Goal: Transaction & Acquisition: Purchase product/service

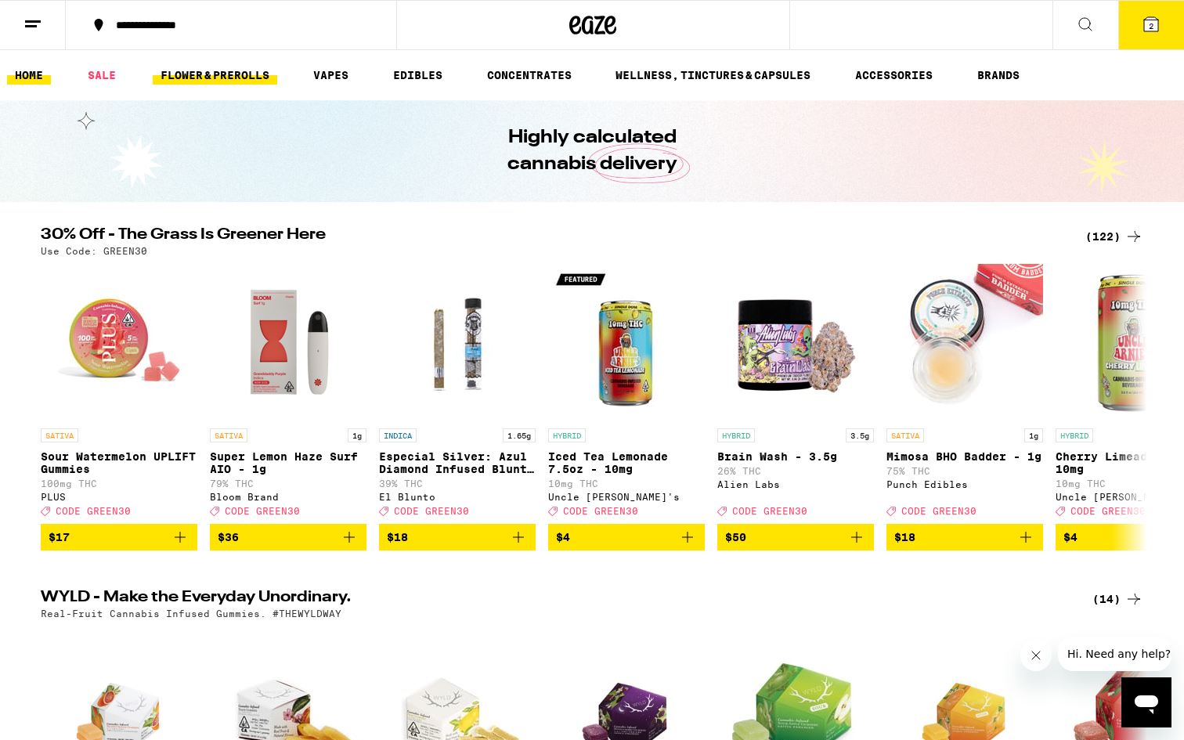
click at [193, 80] on link "FLOWER & PREROLLS" at bounding box center [215, 75] width 125 height 19
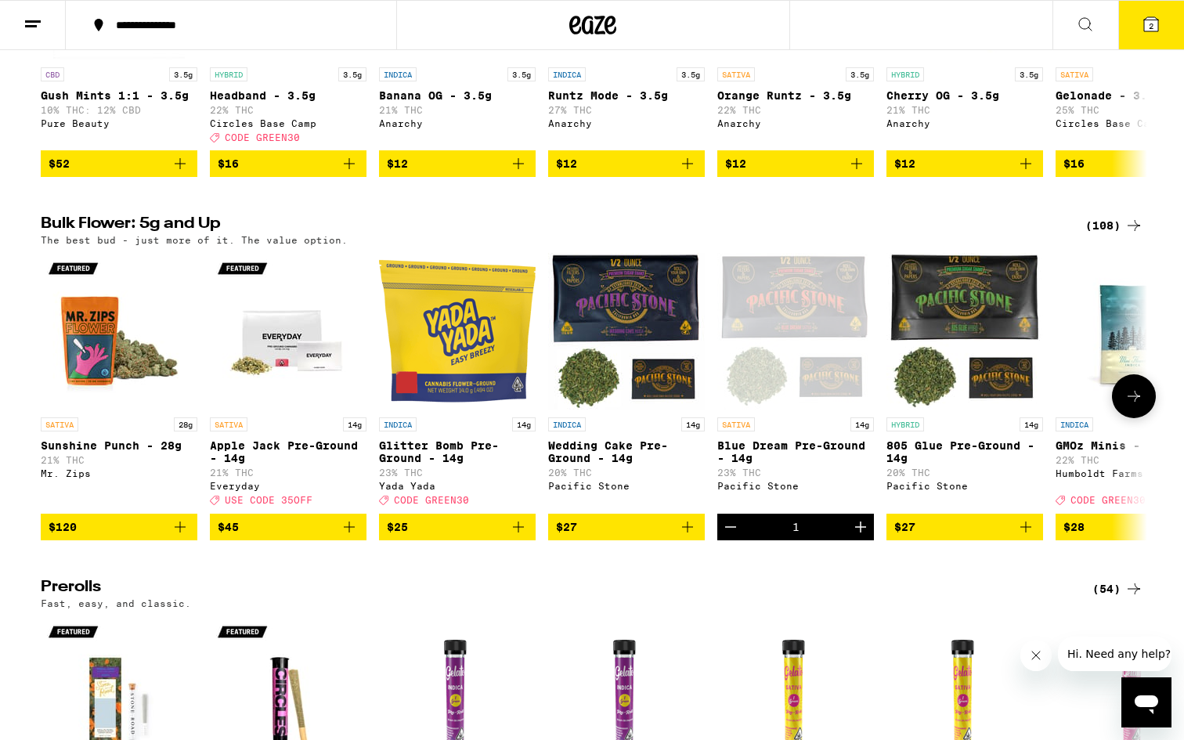
scroll to position [334, 0]
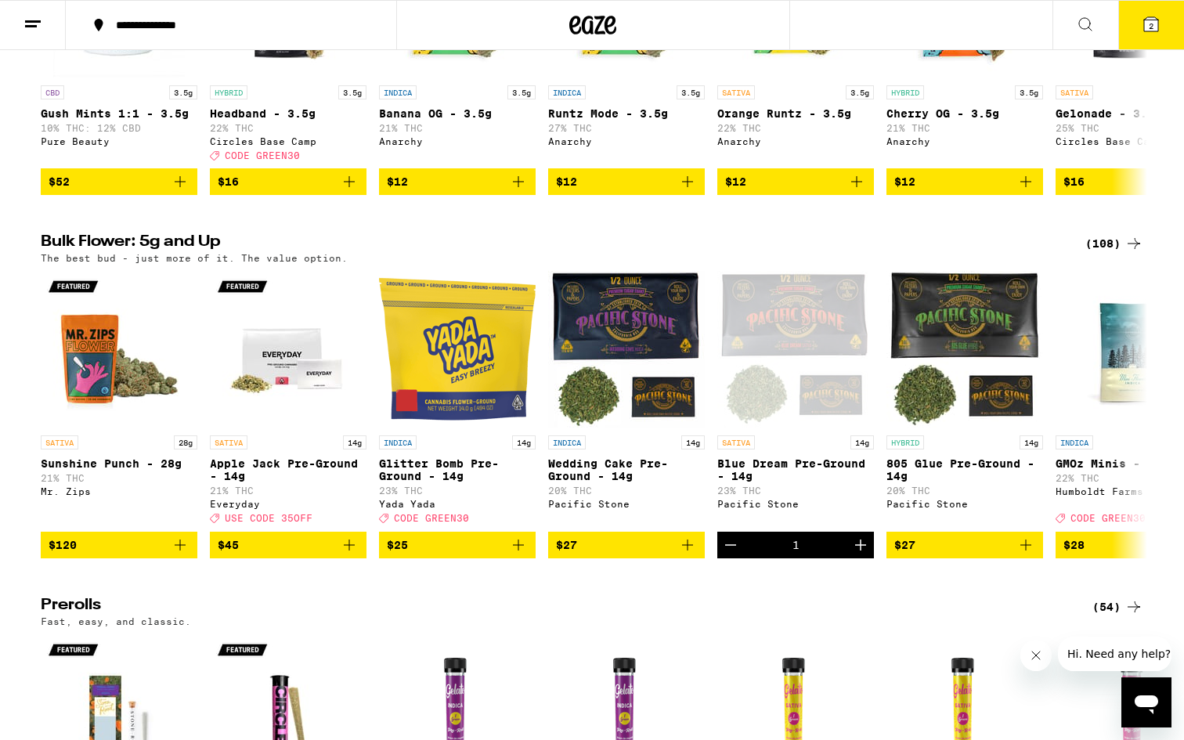
click at [1104, 253] on div "(108)" at bounding box center [1115, 243] width 58 height 19
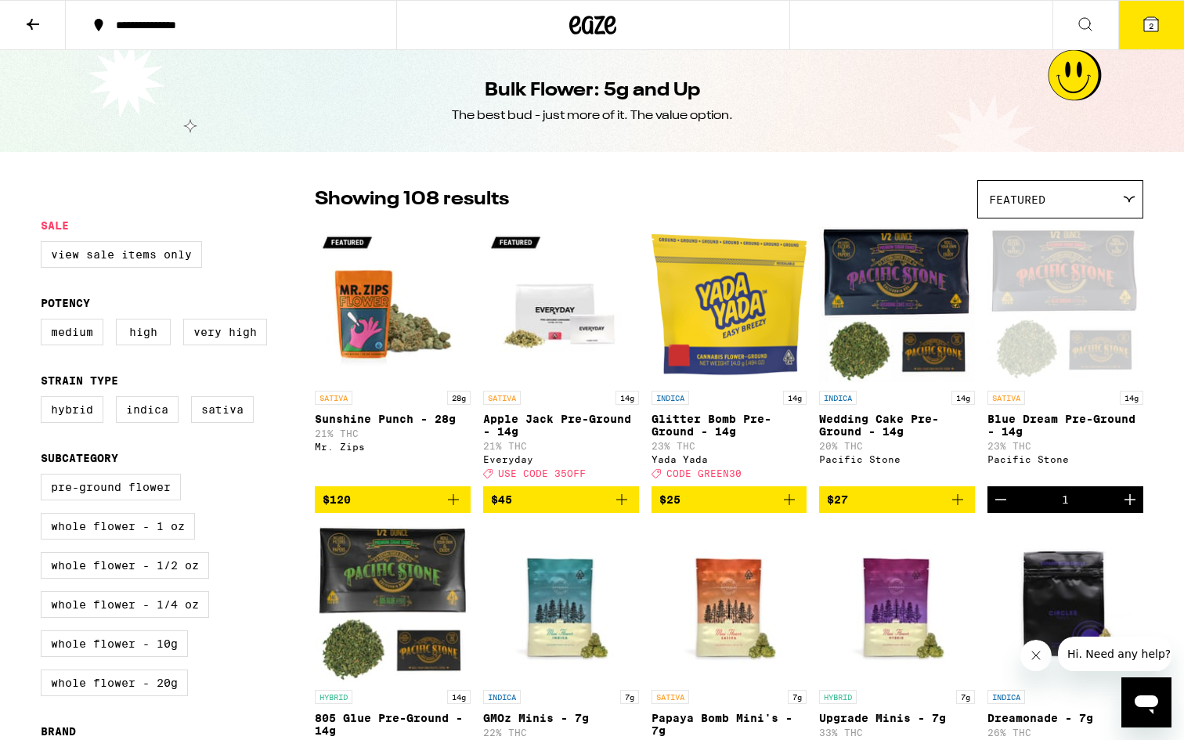
click at [1053, 193] on div "Featured" at bounding box center [1060, 199] width 164 height 37
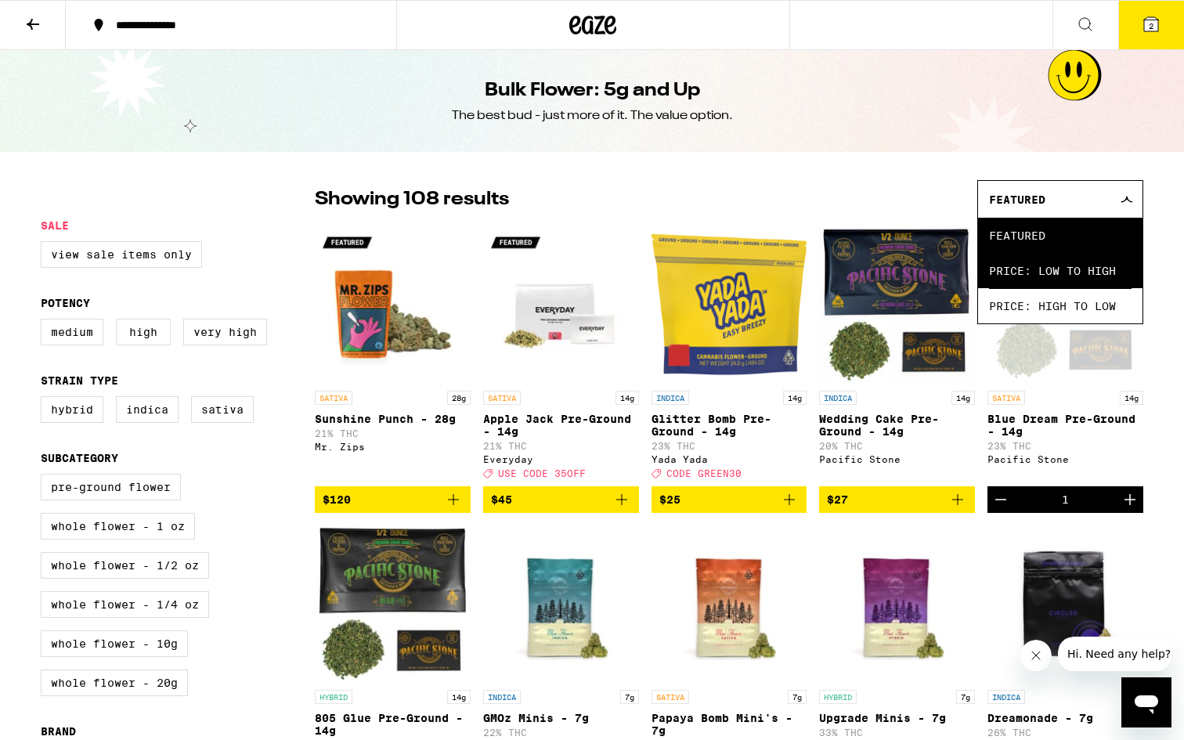
click at [1060, 263] on span "Price: Low to High" at bounding box center [1060, 270] width 143 height 35
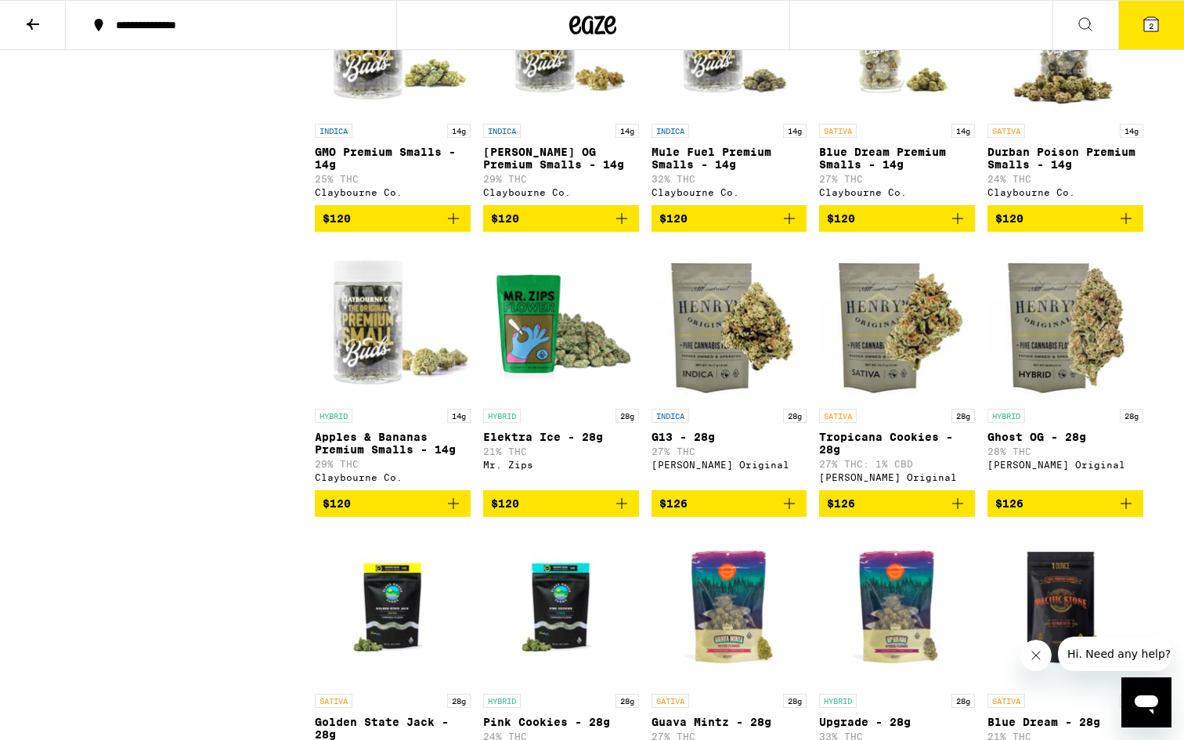
scroll to position [4901, 0]
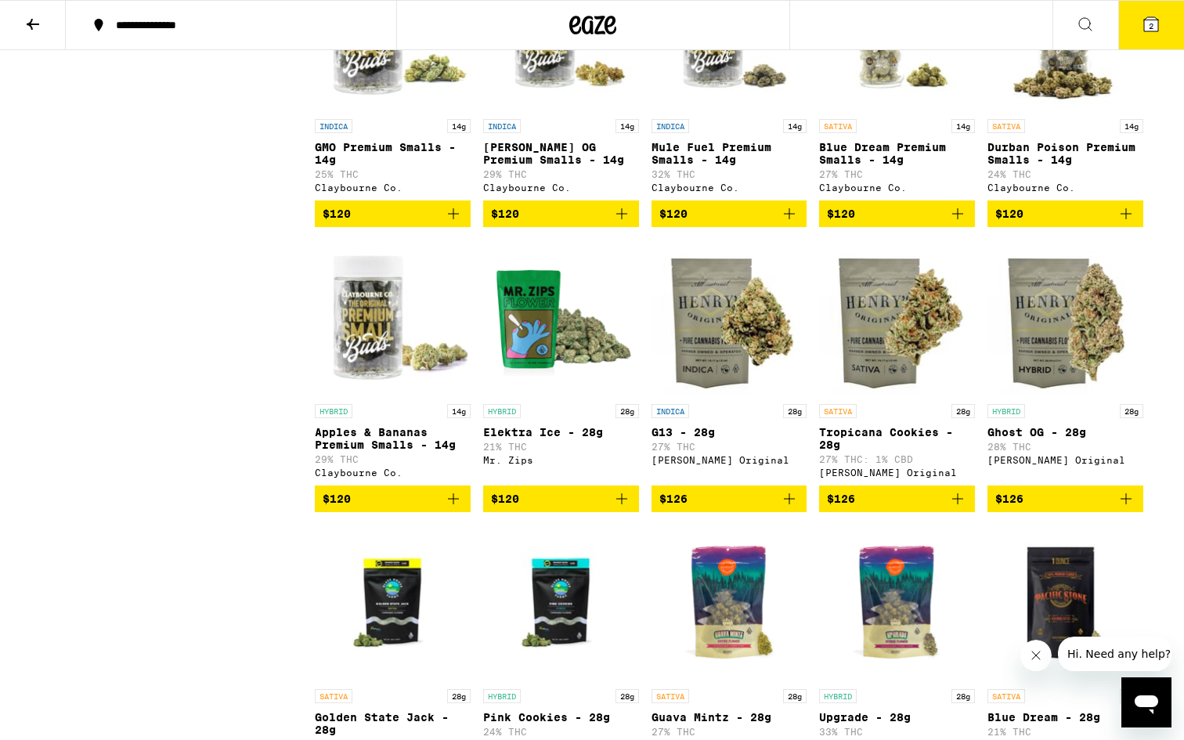
drag, startPoint x: 947, startPoint y: 20, endPoint x: 22, endPoint y: 28, distance: 925.0
click at [22, 28] on button at bounding box center [33, 25] width 66 height 49
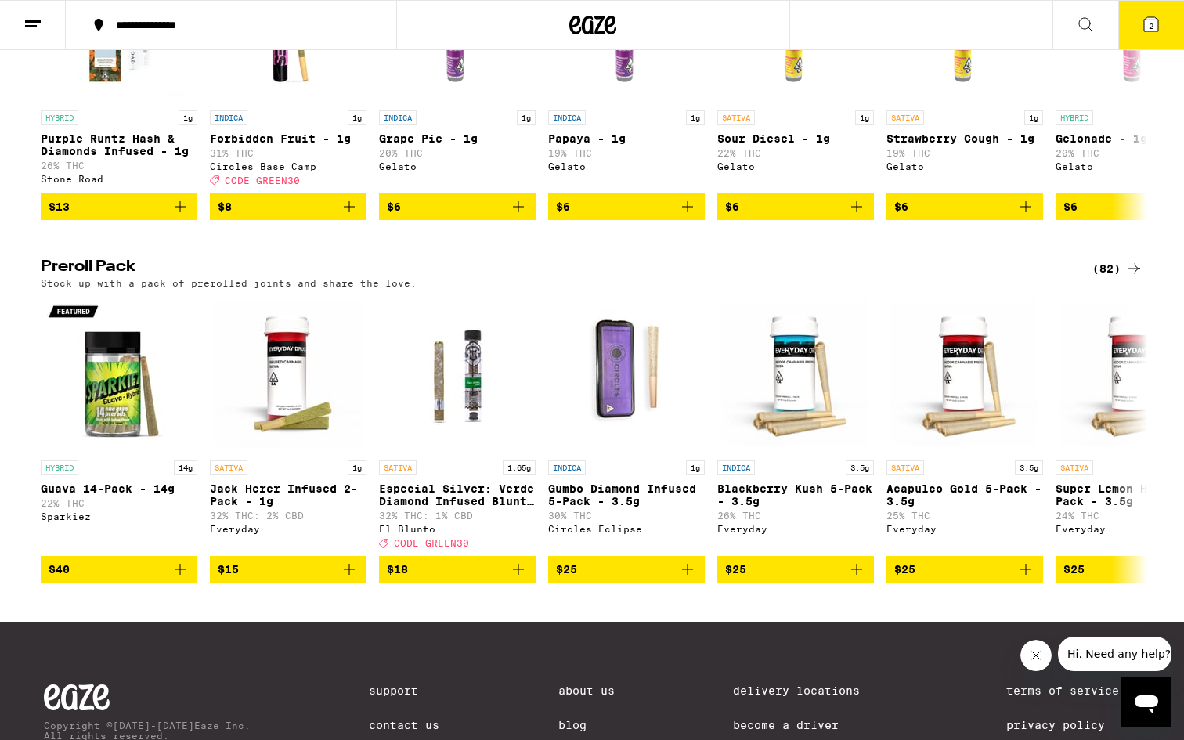
scroll to position [1040, 0]
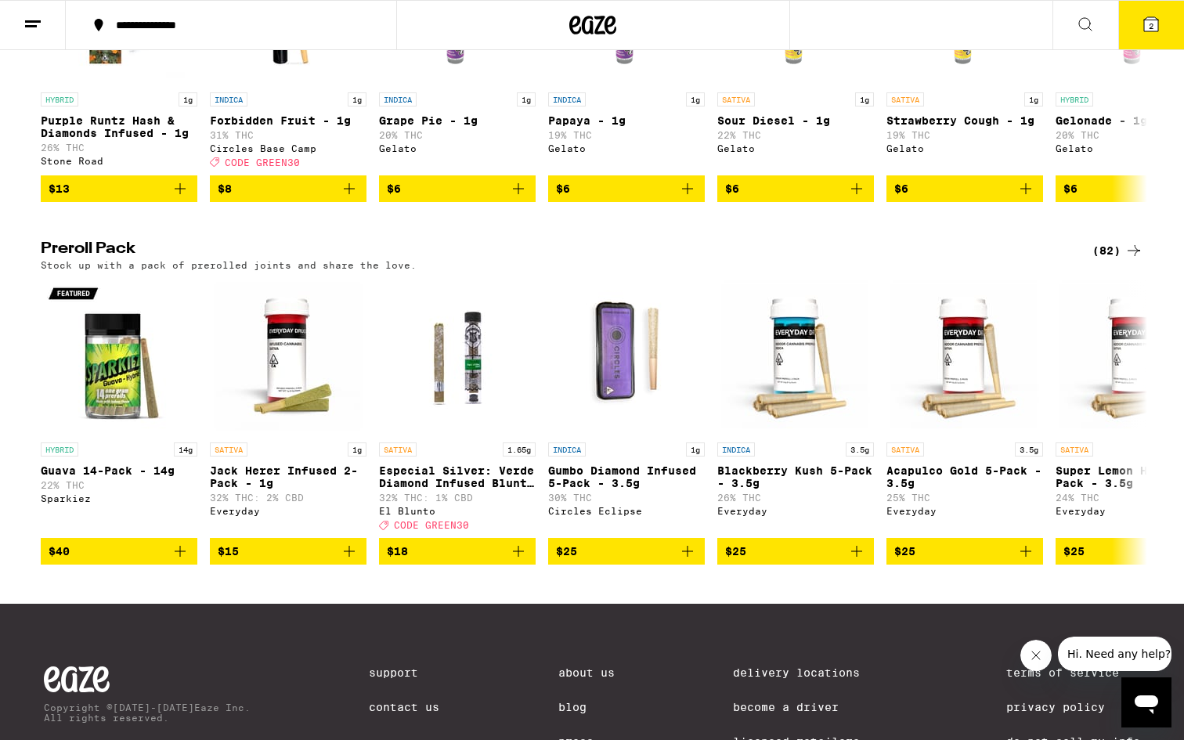
click at [1103, 260] on div "(82)" at bounding box center [1118, 250] width 51 height 19
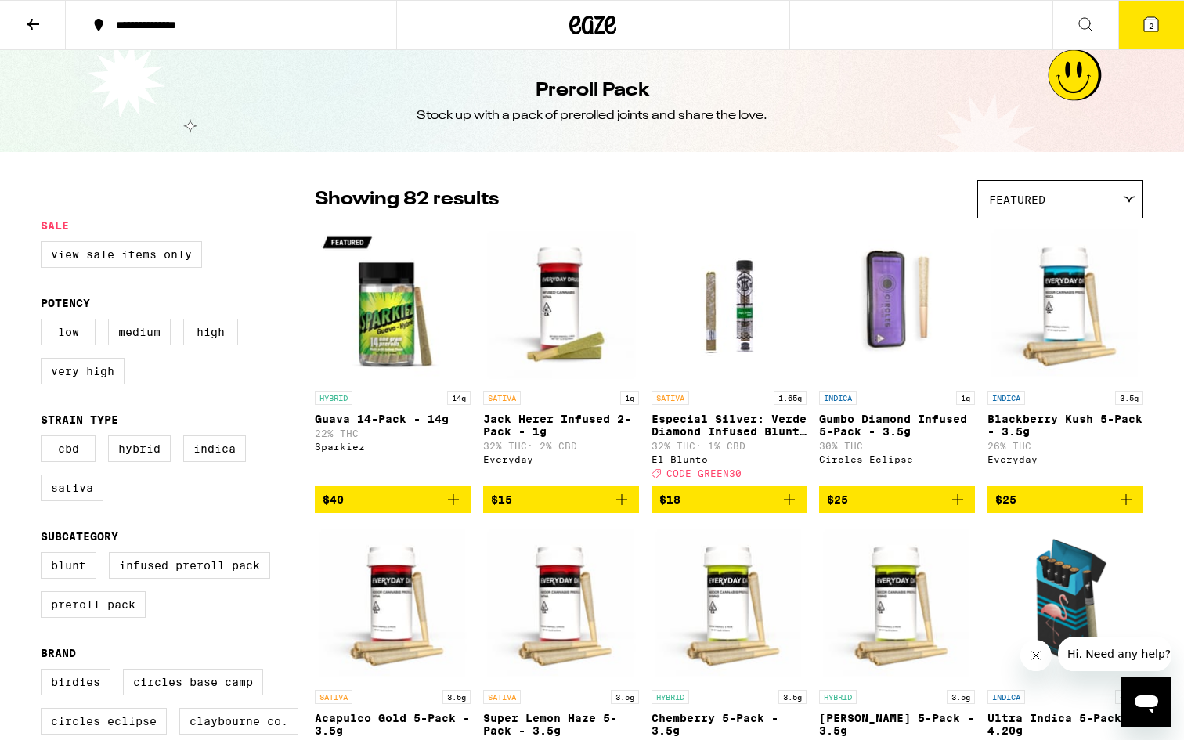
click at [1095, 201] on div "Featured" at bounding box center [1060, 199] width 164 height 37
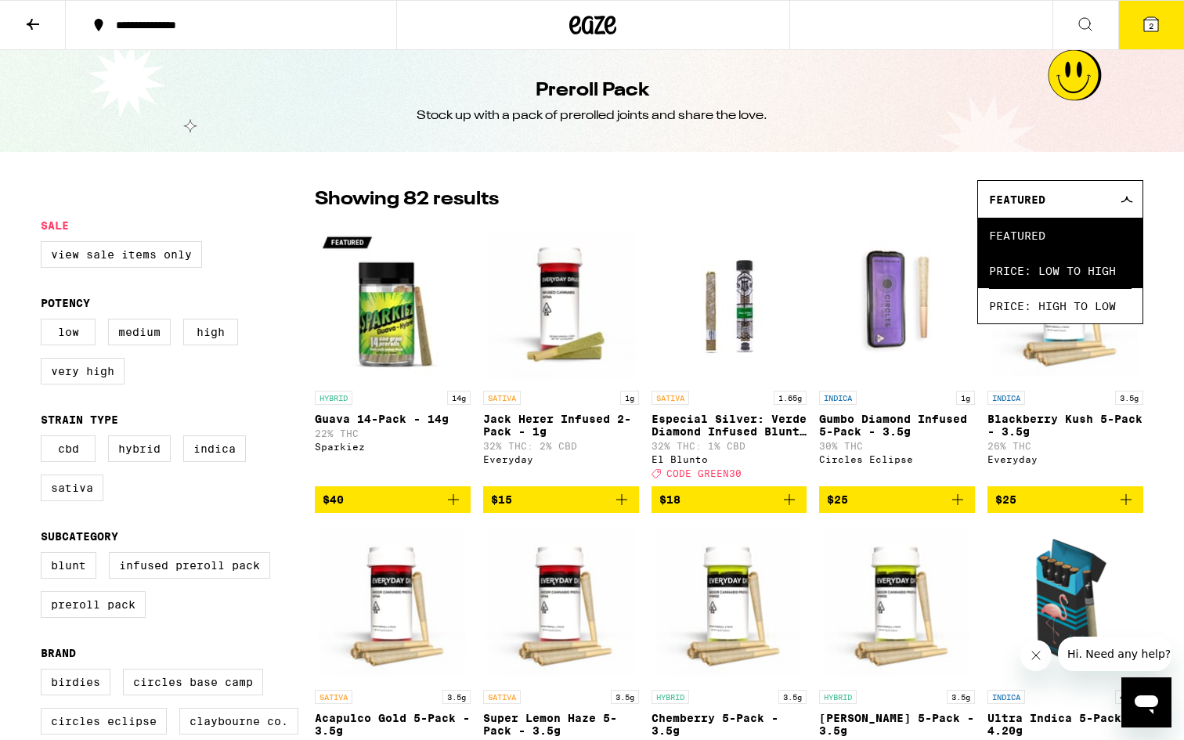
click at [1060, 274] on span "Price: Low to High" at bounding box center [1060, 270] width 143 height 35
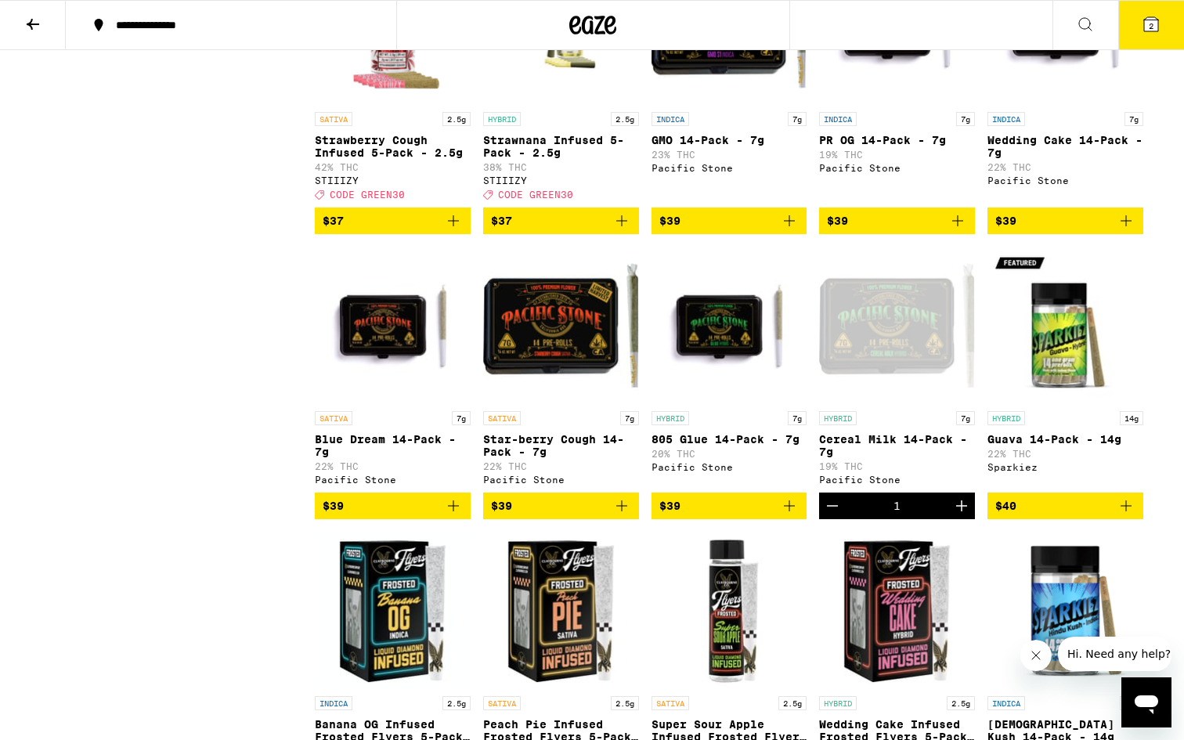
scroll to position [2369, 0]
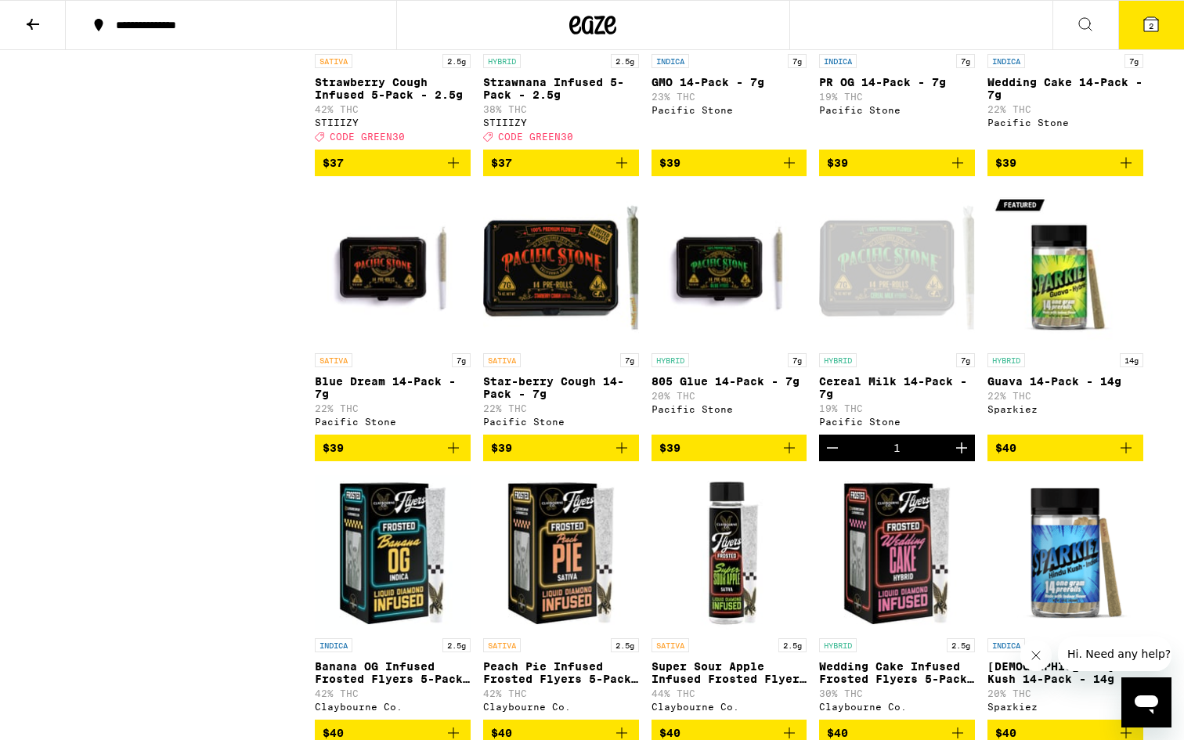
click at [833, 457] on icon "Decrement" at bounding box center [832, 448] width 19 height 19
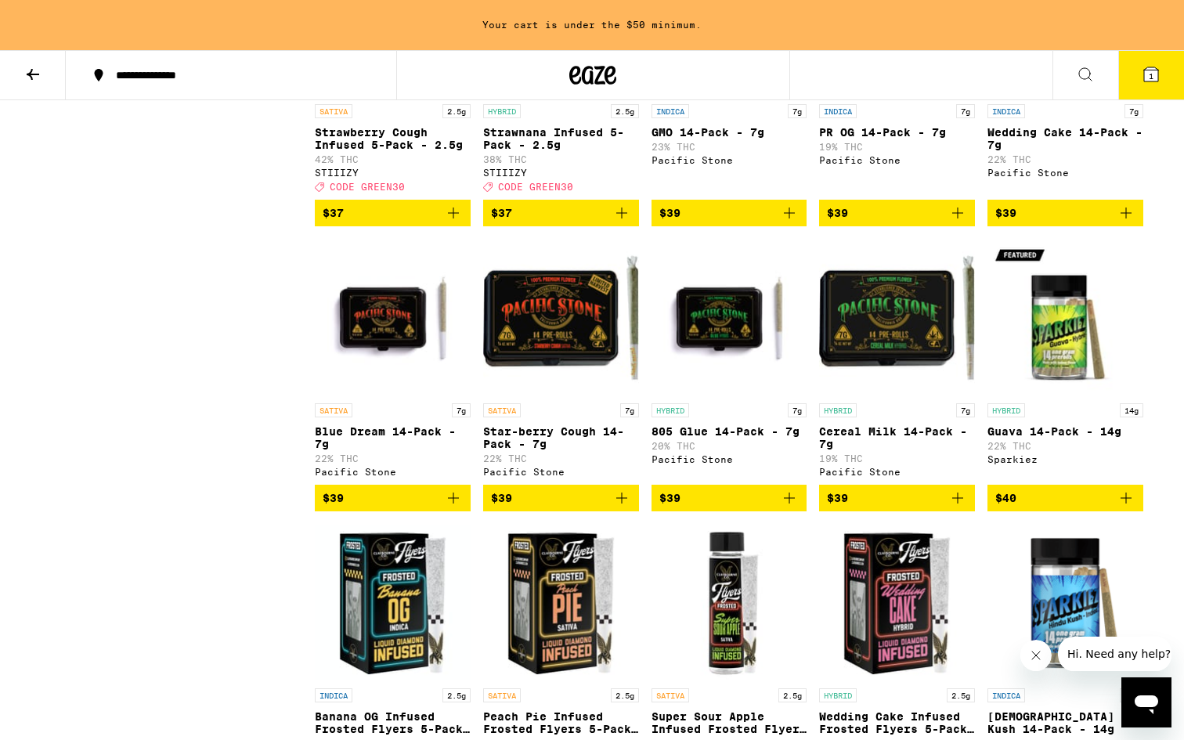
click at [954, 508] on icon "Add to bag" at bounding box center [957, 498] width 19 height 19
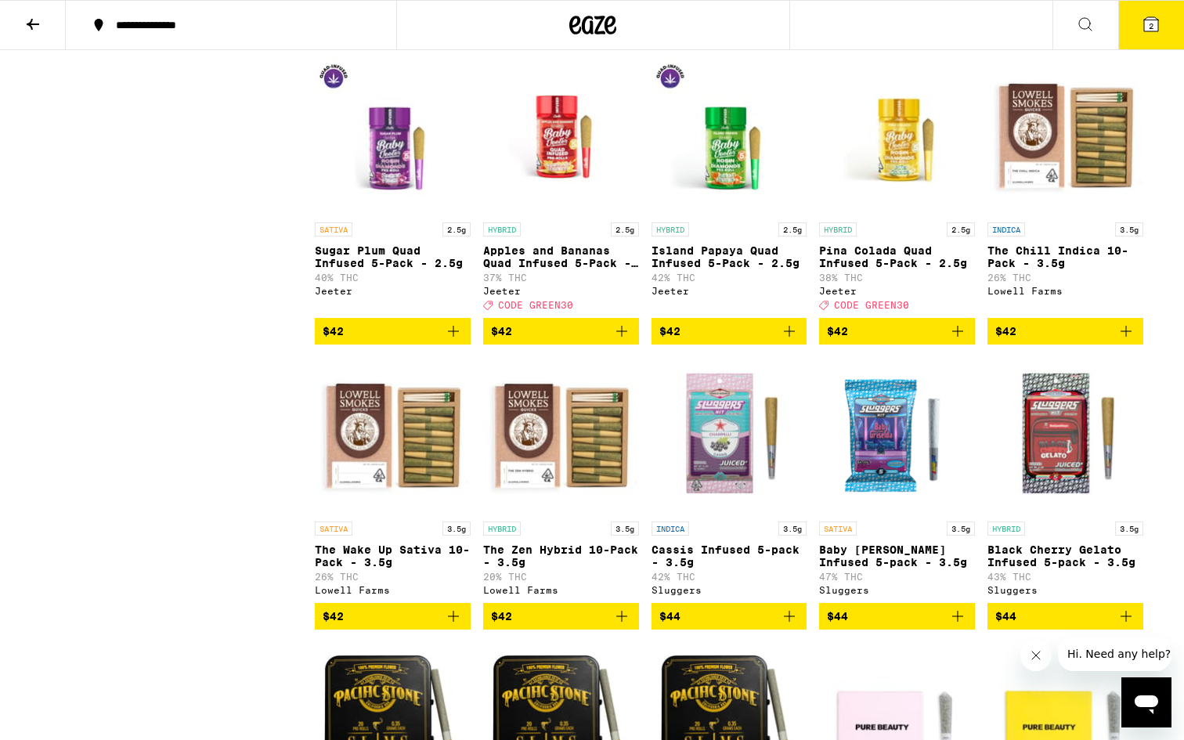
scroll to position [3701, 0]
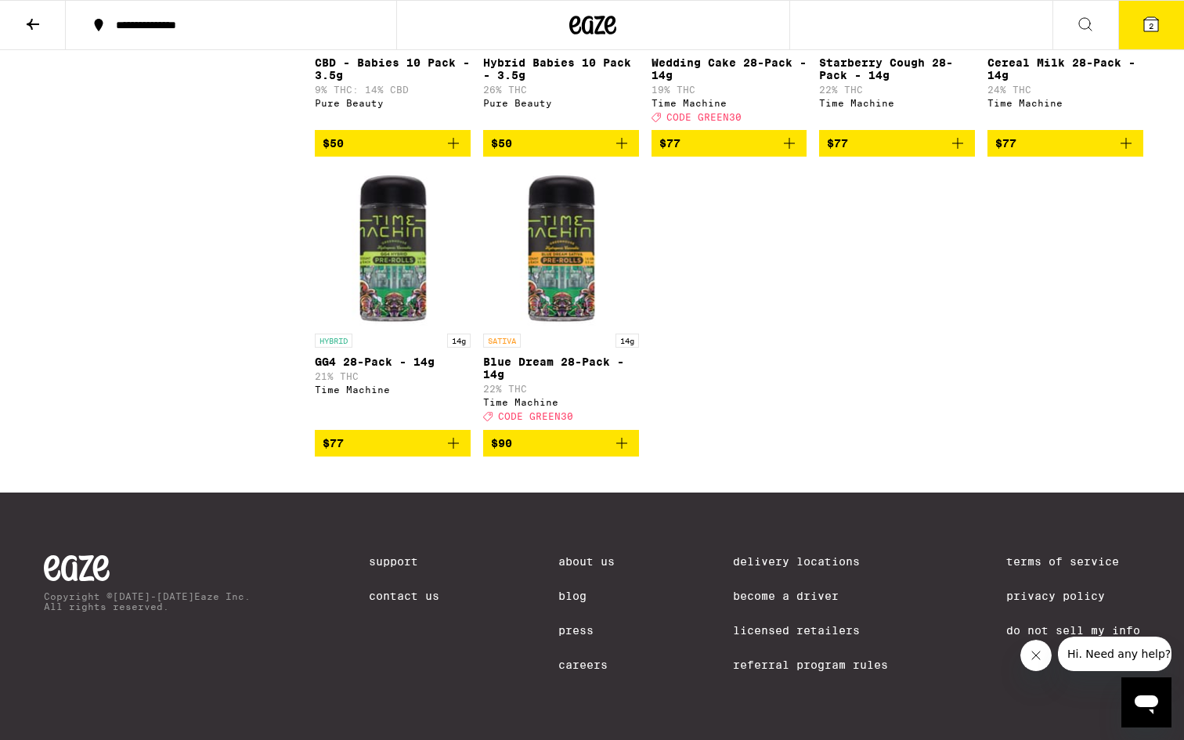
click at [1158, 32] on icon at bounding box center [1151, 24] width 19 height 19
